Goal: Obtain resource: Obtain resource

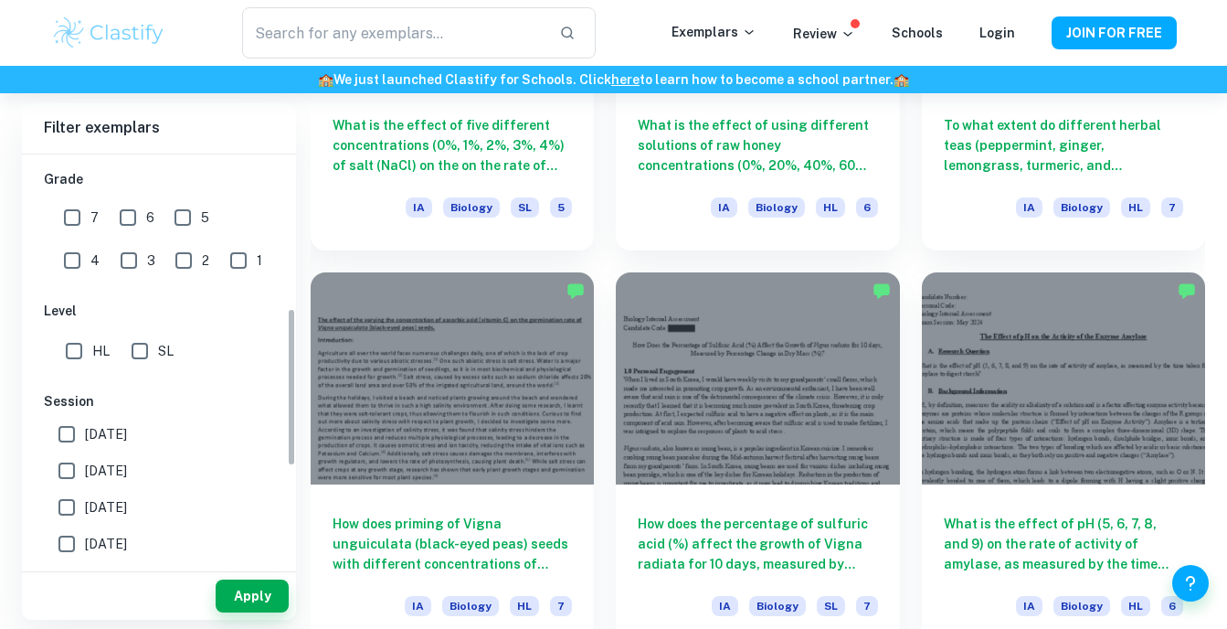
scroll to position [398, 0]
drag, startPoint x: 291, startPoint y: 273, endPoint x: 288, endPoint y: 428, distance: 154.5
click at [288, 428] on div "[GEOGRAPHIC_DATA] Category IA EE TOK Notes Subject Type a subject Biology Type …" at bounding box center [159, 358] width 274 height 409
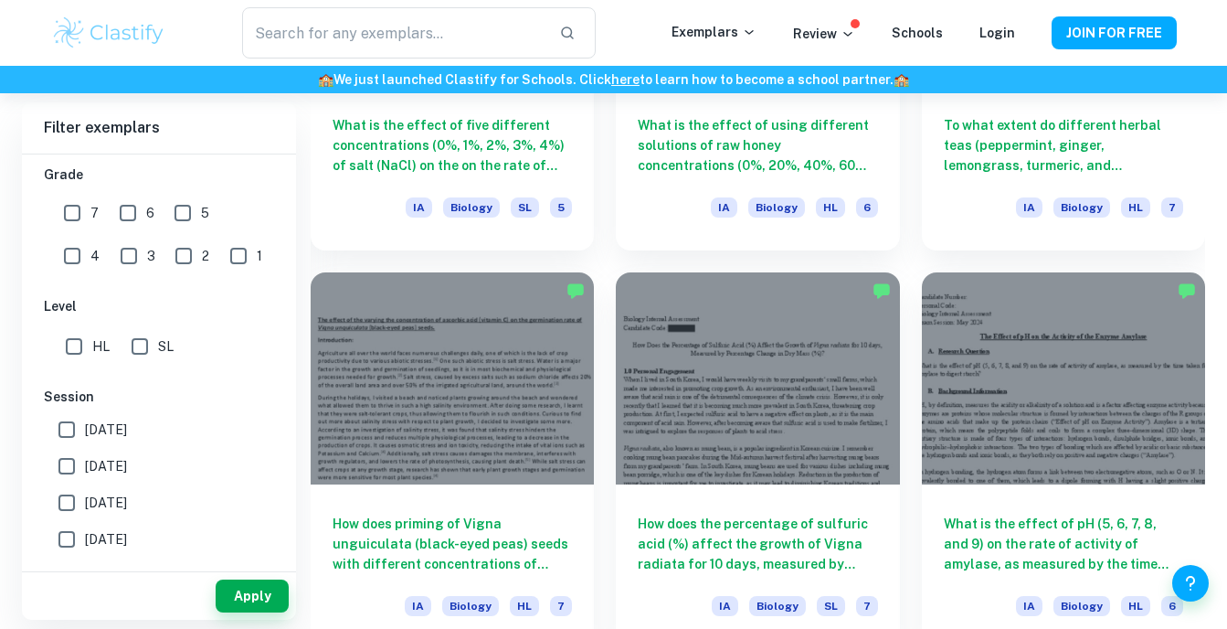
drag, startPoint x: 82, startPoint y: 335, endPoint x: 101, endPoint y: 291, distance: 48.4
click at [82, 336] on input "HL" at bounding box center [74, 346] width 37 height 37
checkbox input "true"
click at [84, 215] on input "7" at bounding box center [72, 213] width 37 height 37
checkbox input "true"
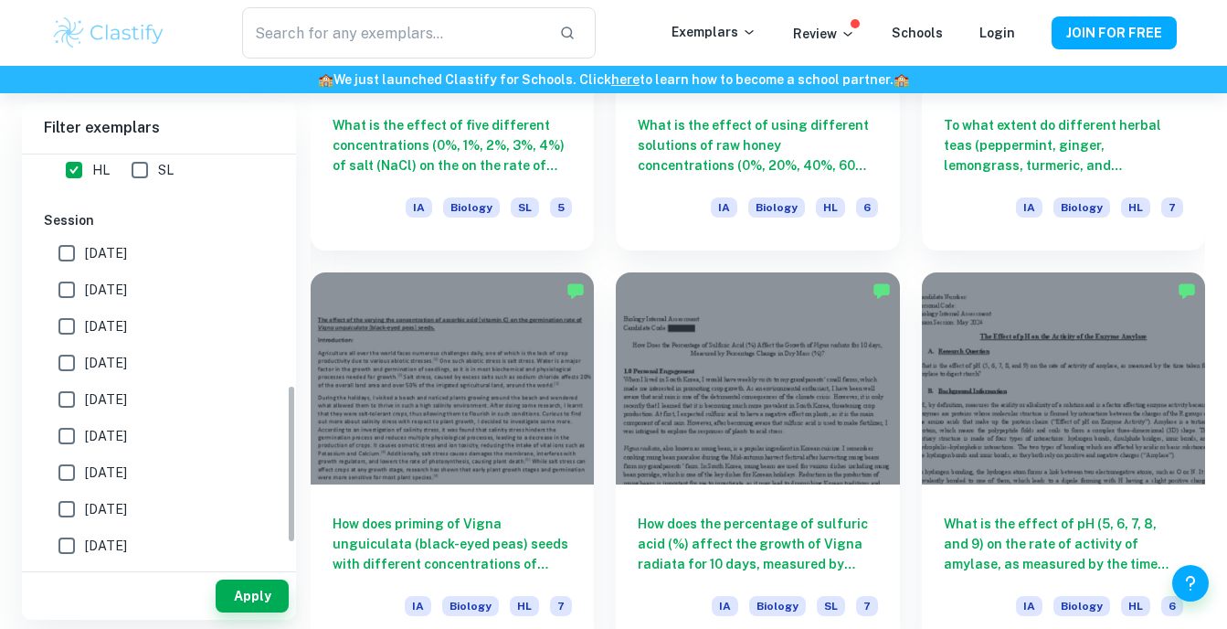
scroll to position [593, 0]
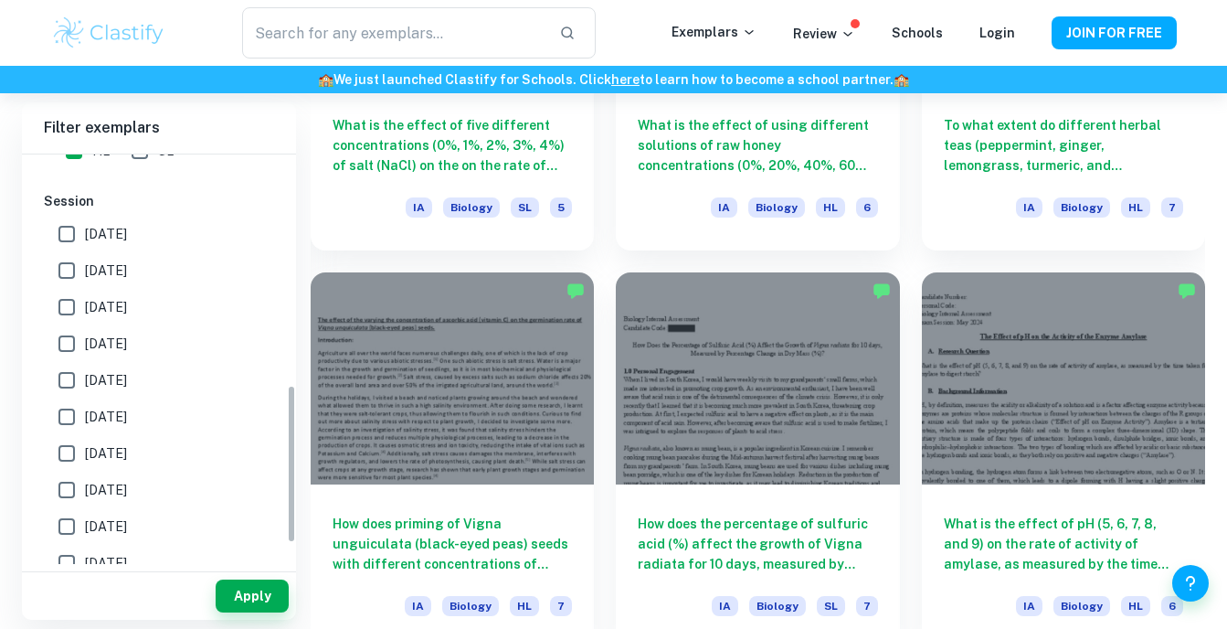
drag, startPoint x: 288, startPoint y: 316, endPoint x: 284, endPoint y: 393, distance: 76.9
click at [284, 393] on div "[GEOGRAPHIC_DATA] Category IA EE TOK Notes Subject Type a subject Biology Type …" at bounding box center [159, 358] width 274 height 409
click at [156, 259] on label "[DATE]" at bounding box center [153, 270] width 211 height 37
click at [85, 259] on input "[DATE]" at bounding box center [66, 270] width 37 height 37
checkbox input "true"
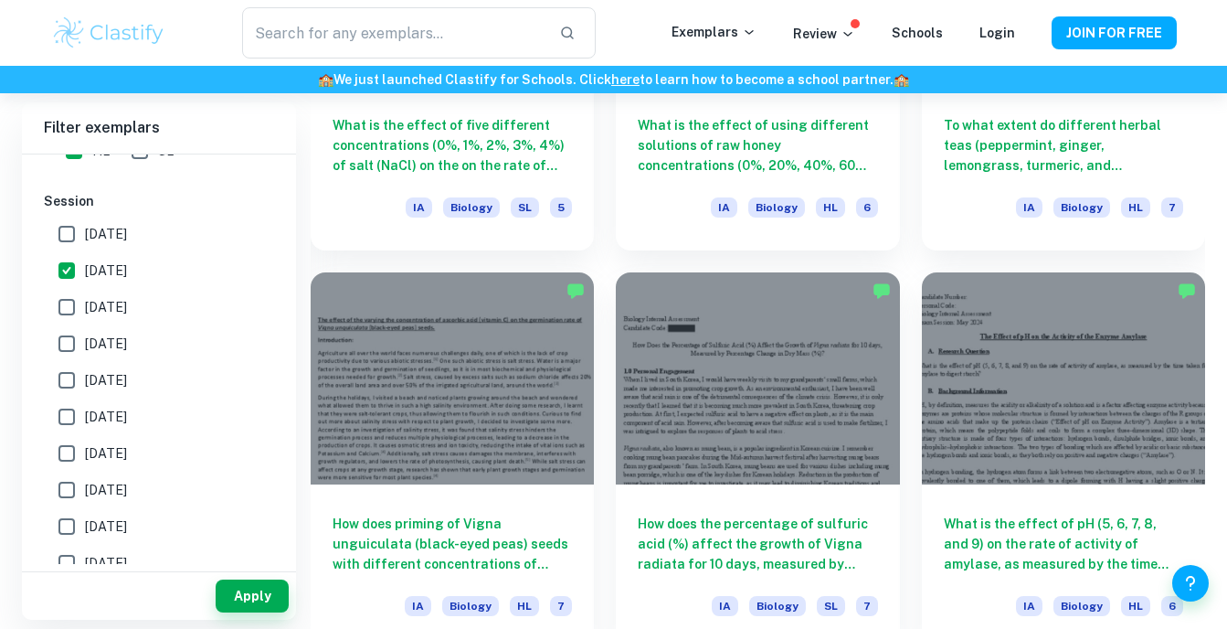
click at [164, 228] on label "[DATE]" at bounding box center [153, 234] width 211 height 37
click at [85, 228] on input "[DATE]" at bounding box center [66, 234] width 37 height 37
checkbox input "true"
click at [127, 335] on span "[DATE]" at bounding box center [106, 344] width 42 height 20
click at [85, 335] on input "[DATE]" at bounding box center [66, 343] width 37 height 37
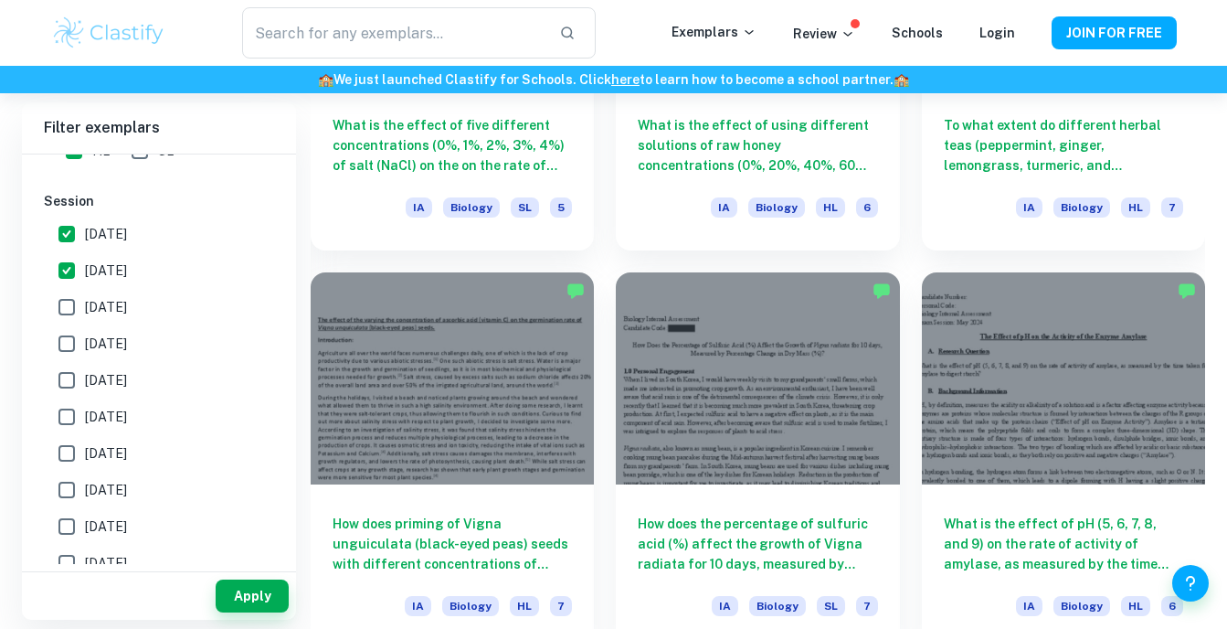
checkbox input "true"
click at [140, 322] on label "[DATE]" at bounding box center [153, 307] width 211 height 37
click at [85, 322] on input "[DATE]" at bounding box center [66, 307] width 37 height 37
checkbox input "true"
click at [269, 599] on button "Apply" at bounding box center [252, 595] width 73 height 33
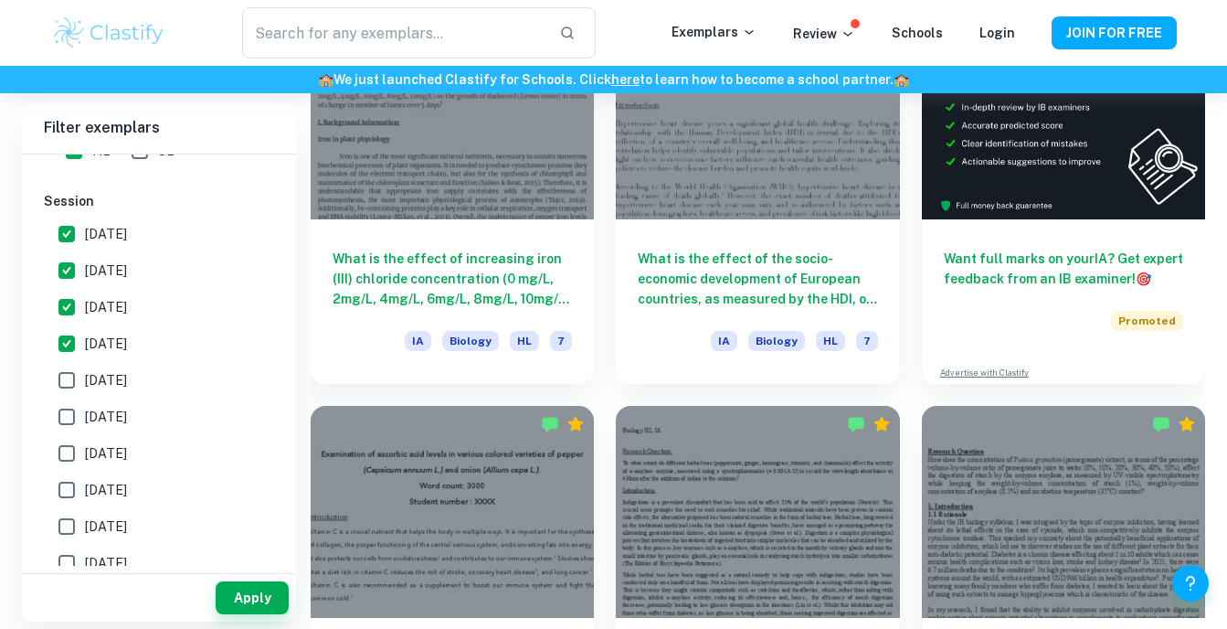
scroll to position [427, 0]
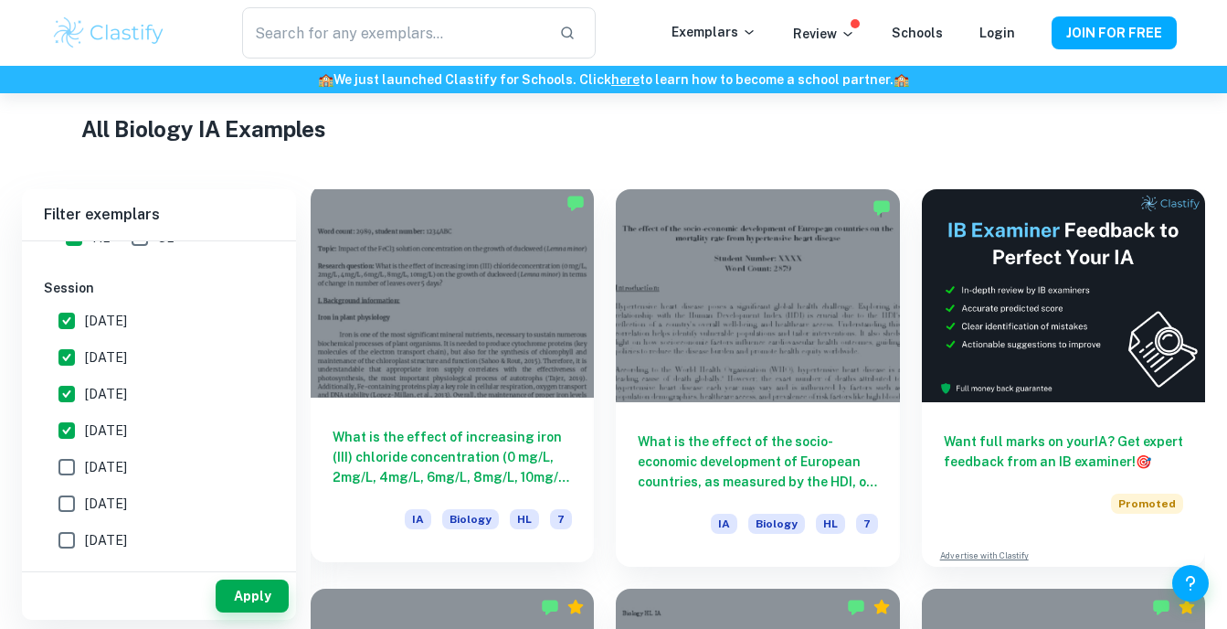
click at [480, 462] on h6 "What is the effect of increasing iron (III) chloride concentration (0 mg/L, 2mg…" at bounding box center [452, 457] width 239 height 60
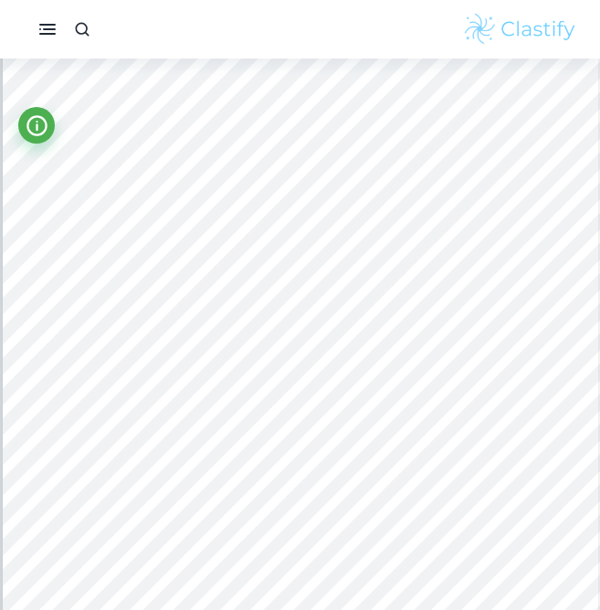
scroll to position [5259, 0]
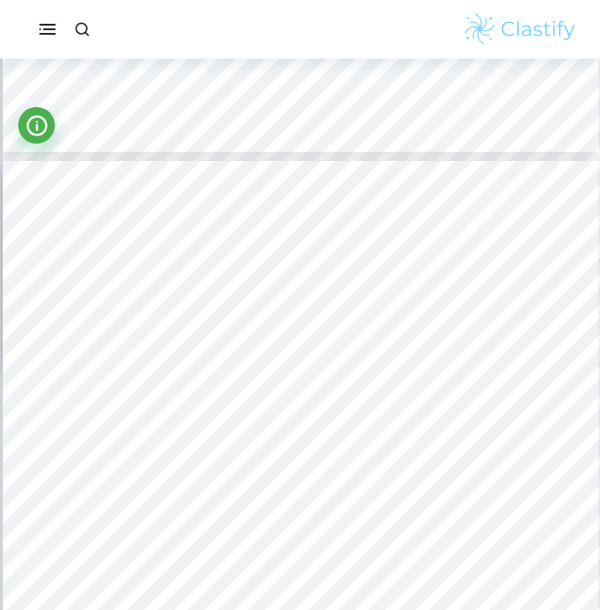
type input "5"
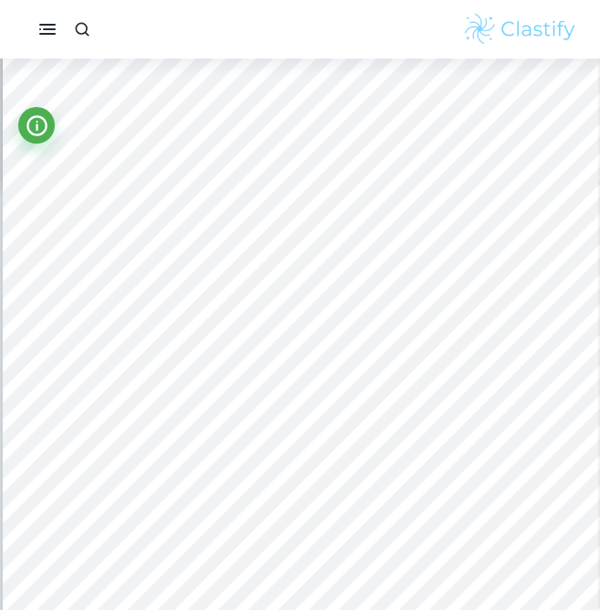
scroll to position [3744, 0]
